Goal: Answer question/provide support

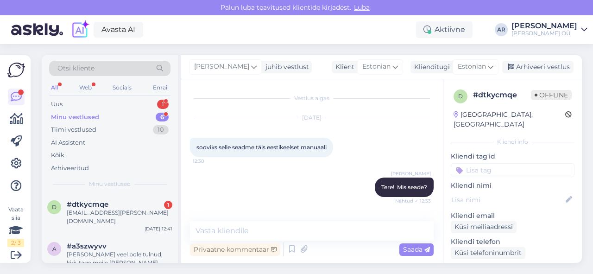
click at [127, 208] on div "#dtkycmqe 1" at bounding box center [120, 204] width 106 height 8
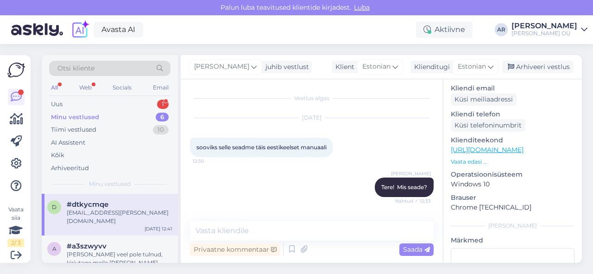
scroll to position [362, 0]
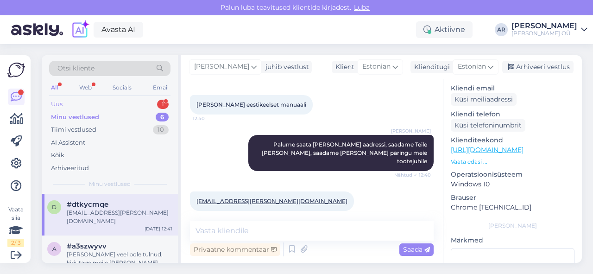
click at [114, 108] on div "Uus 1" at bounding box center [109, 104] width 121 height 13
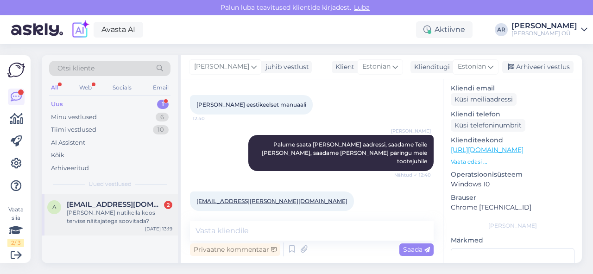
click at [135, 223] on div "[PERSON_NAME] nutikella koos tervise näitajatega soovitada?" at bounding box center [120, 217] width 106 height 17
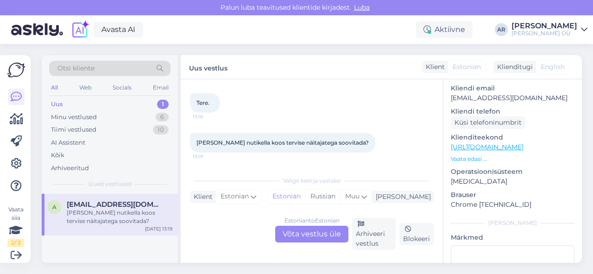
scroll to position [124, 0]
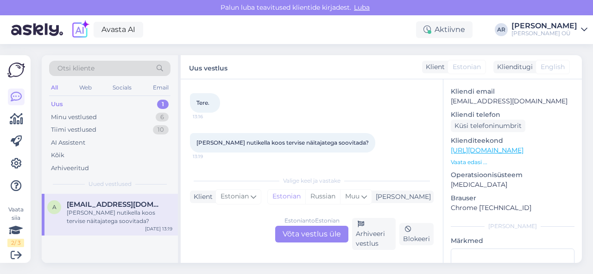
click at [324, 242] on div "Estonian to Estonian Võta vestlus üle Arhiveeri vestlus Blokeeri" at bounding box center [312, 234] width 244 height 32
click at [295, 142] on span "[PERSON_NAME] nutikella koos tervise näitajatega soovitada?" at bounding box center [283, 142] width 172 height 7
copy div "[PERSON_NAME] nutikella koos tervise näitajatega soovitada? 13:19"
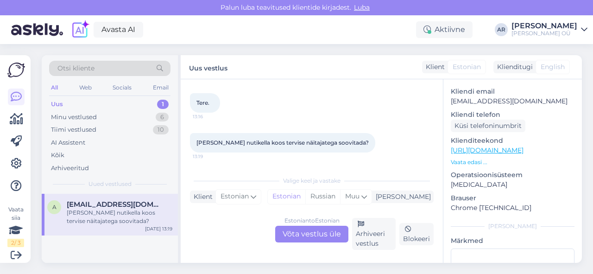
click at [319, 237] on div "Estonian to Estonian Võta vestlus üle" at bounding box center [311, 234] width 73 height 17
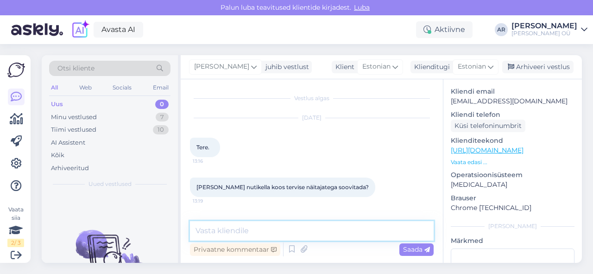
click at [319, 237] on textarea at bounding box center [312, 230] width 244 height 19
type textarea "Tere!"
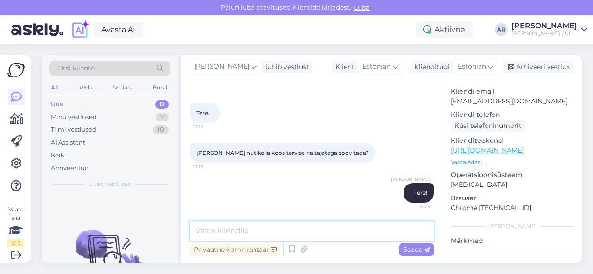
paste textarea "[URL][DOMAIN_NAME]"
type textarea "[URL][DOMAIN_NAME]"
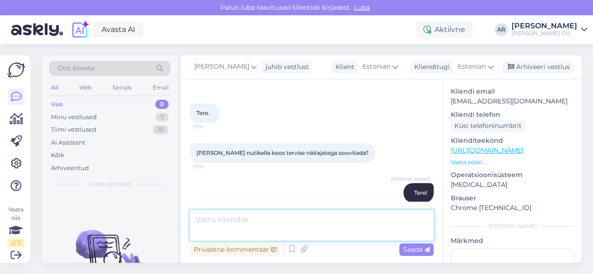
scroll to position [83, 0]
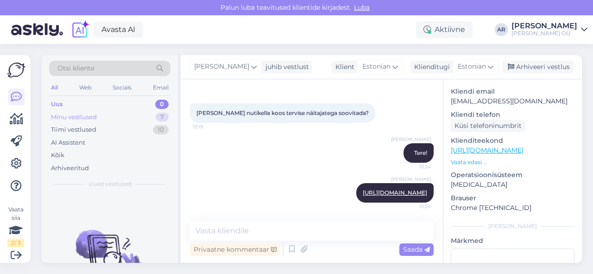
click at [113, 118] on div "Minu vestlused 7" at bounding box center [109, 117] width 121 height 13
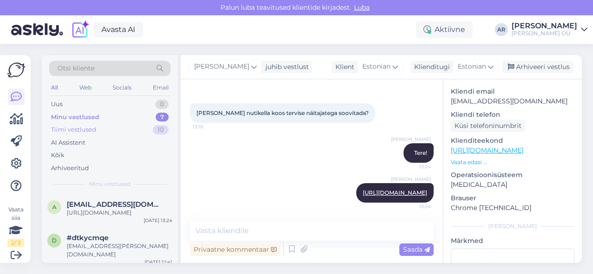
click at [115, 132] on div "Tiimi vestlused 10" at bounding box center [109, 129] width 121 height 13
